Goal: Entertainment & Leisure: Consume media (video, audio)

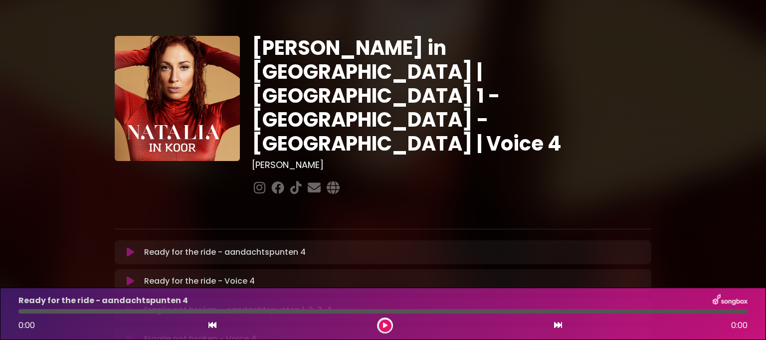
click at [132, 247] on icon at bounding box center [130, 252] width 7 height 10
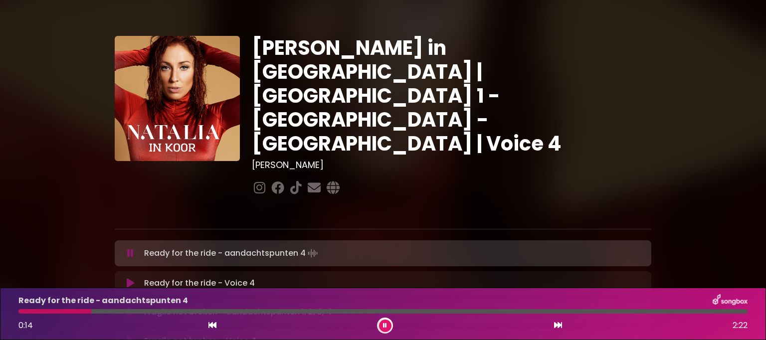
click at [22, 313] on div at bounding box center [54, 311] width 73 height 4
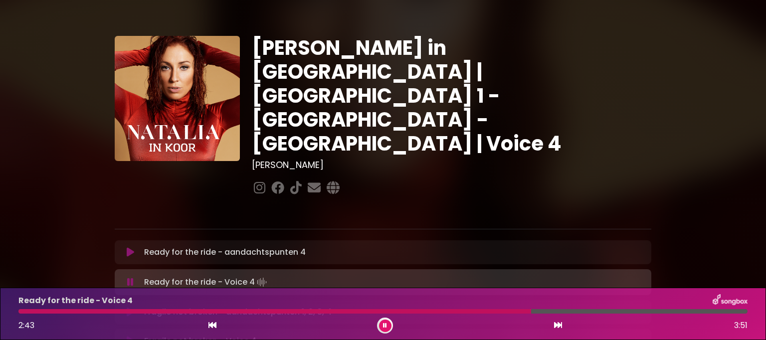
click at [381, 325] on button at bounding box center [385, 326] width 12 height 12
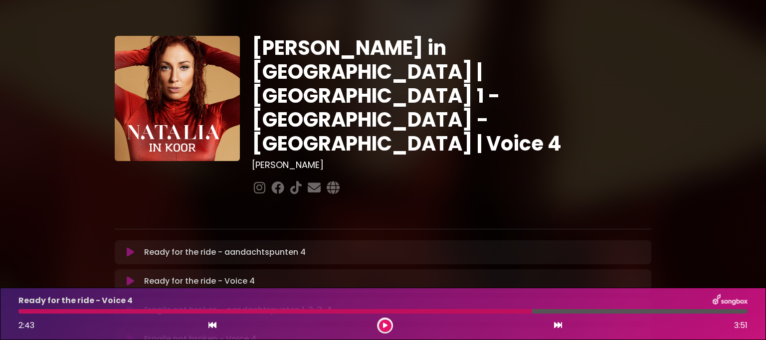
click at [501, 310] on div at bounding box center [274, 311] width 513 height 4
click at [498, 310] on div at bounding box center [274, 311] width 513 height 4
click at [385, 323] on icon at bounding box center [385, 326] width 4 height 6
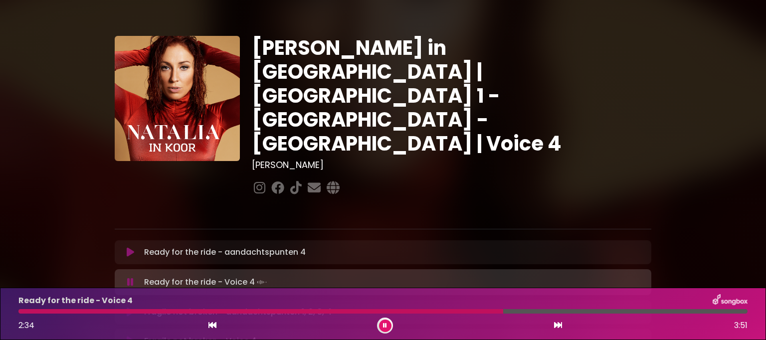
click at [463, 309] on div at bounding box center [260, 311] width 485 height 4
click at [387, 325] on button at bounding box center [385, 326] width 12 height 12
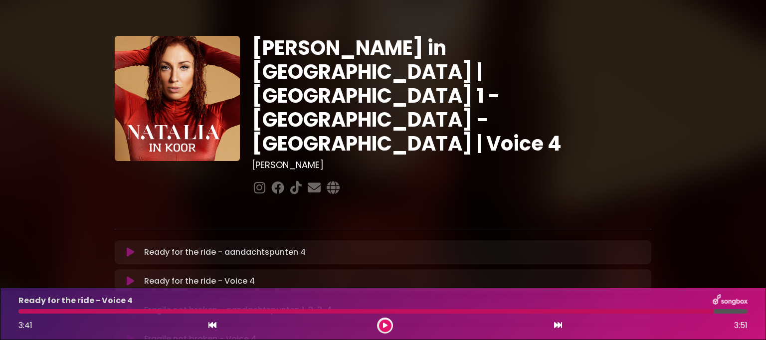
click at [385, 325] on icon at bounding box center [385, 326] width 4 height 6
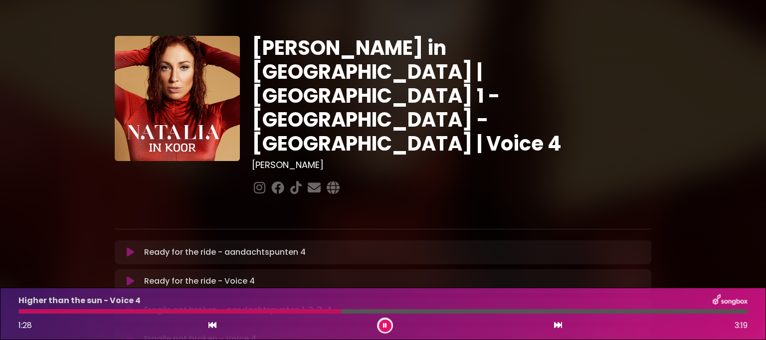
click at [341, 311] on div at bounding box center [382, 311] width 729 height 4
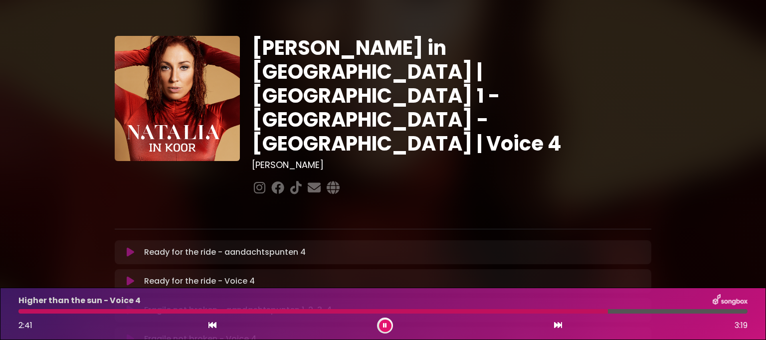
click at [390, 325] on button at bounding box center [385, 326] width 12 height 12
click at [740, 312] on div at bounding box center [382, 311] width 729 height 4
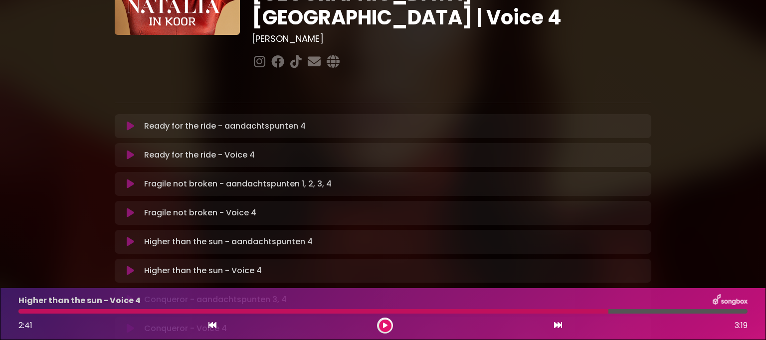
scroll to position [150, 0]
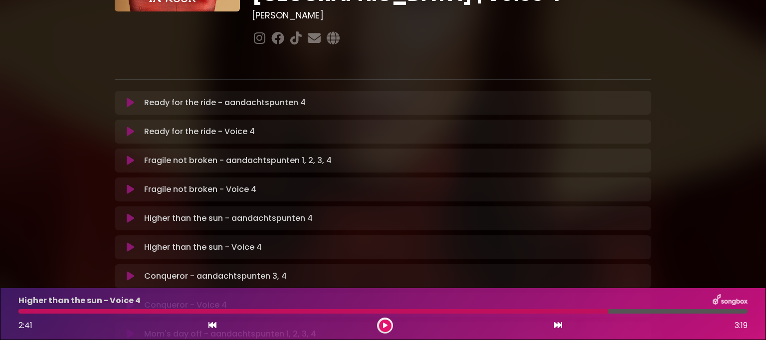
click at [131, 271] on icon at bounding box center [130, 276] width 7 height 10
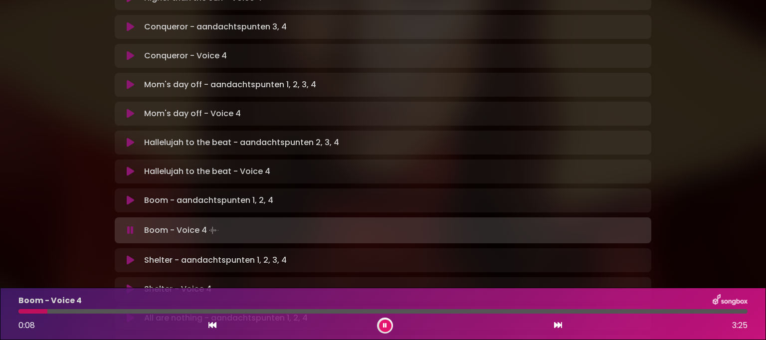
scroll to position [449, 0]
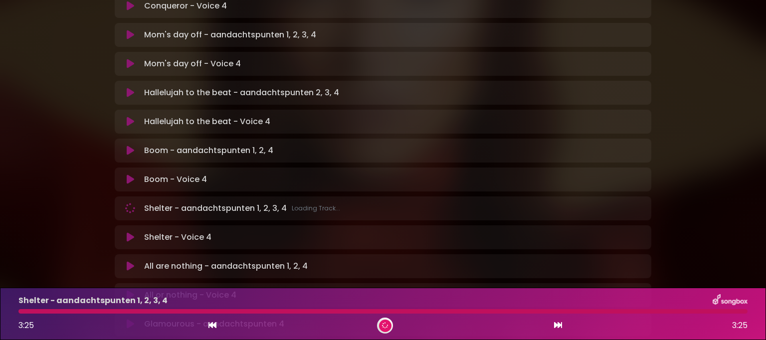
click at [387, 322] on button at bounding box center [385, 326] width 12 height 12
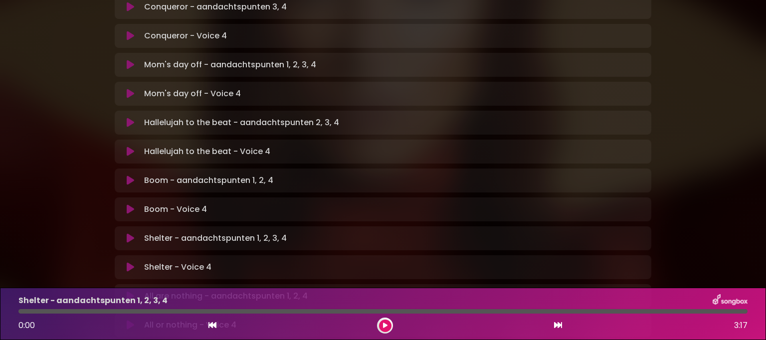
scroll to position [469, 0]
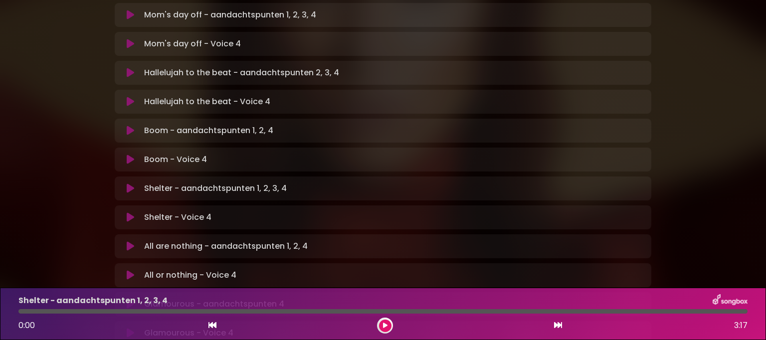
click at [387, 329] on button at bounding box center [385, 326] width 12 height 12
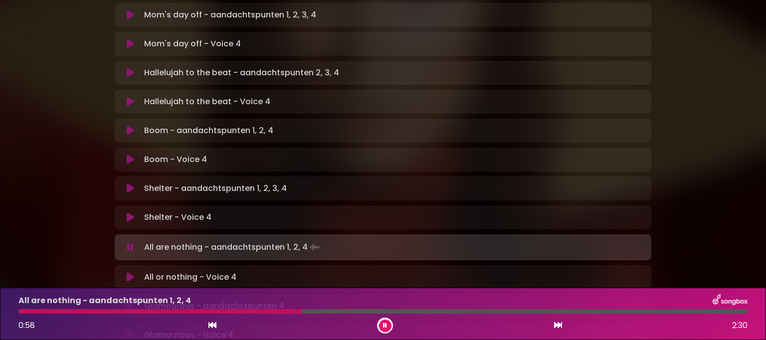
click at [20, 313] on div at bounding box center [159, 311] width 283 height 4
